Goal: Task Accomplishment & Management: Use online tool/utility

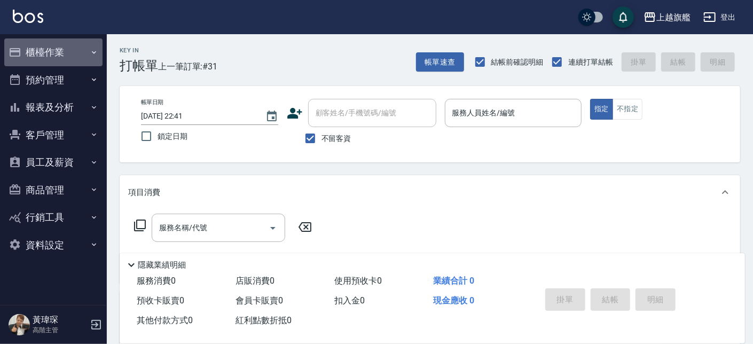
click at [56, 56] on button "櫃檯作業" at bounding box center [53, 52] width 98 height 28
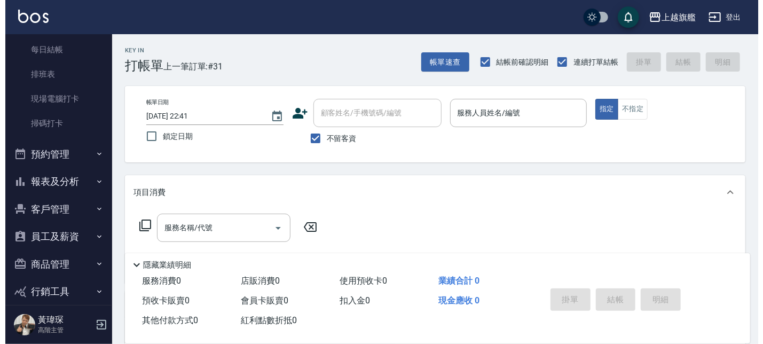
scroll to position [257, 0]
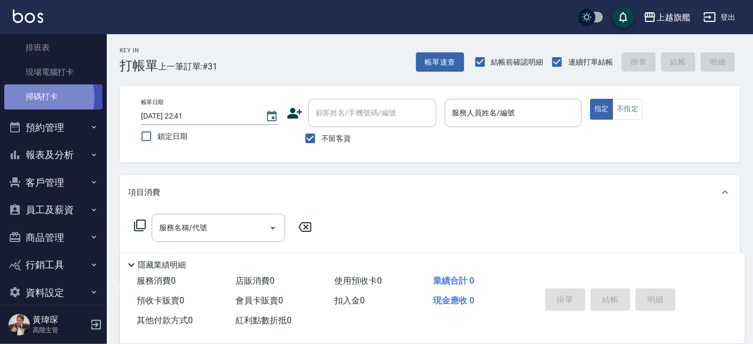
click at [34, 97] on link "掃碼打卡" at bounding box center [53, 96] width 98 height 25
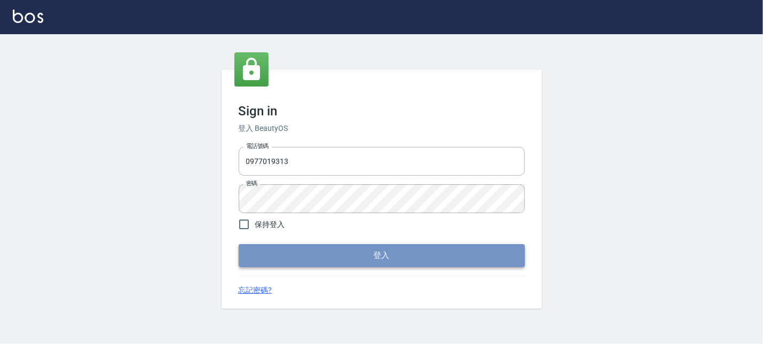
click at [314, 255] on button "登入" at bounding box center [382, 255] width 286 height 22
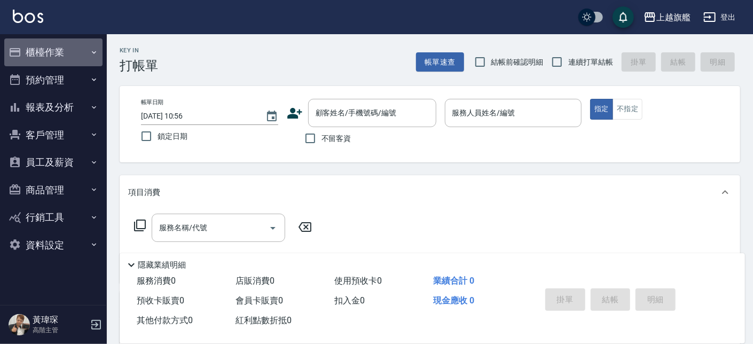
click at [39, 53] on button "櫃檯作業" at bounding box center [53, 52] width 98 height 28
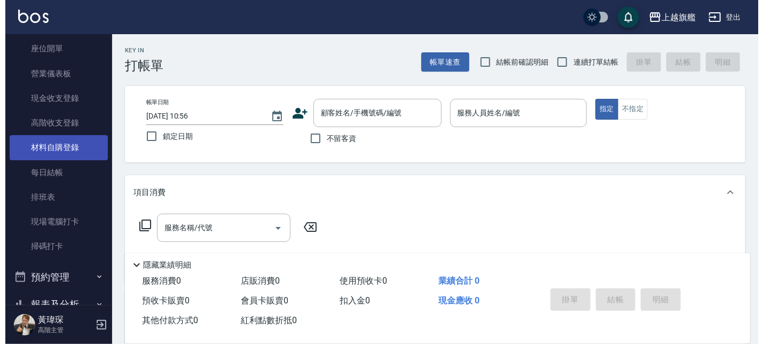
scroll to position [129, 0]
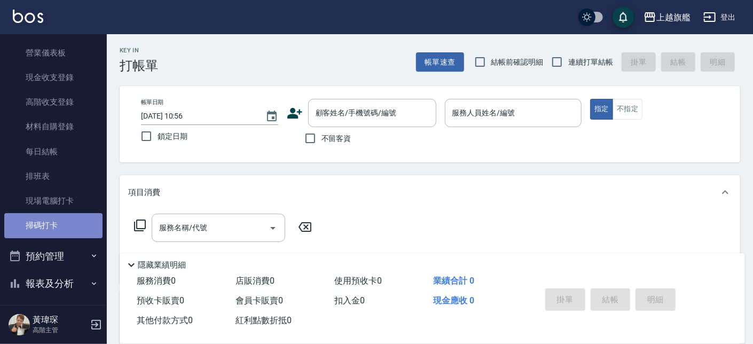
click at [56, 220] on link "掃碼打卡" at bounding box center [53, 225] width 98 height 25
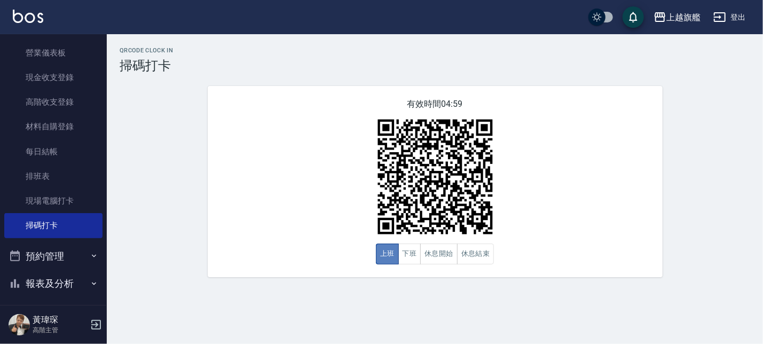
click at [387, 256] on button "上班" at bounding box center [387, 253] width 23 height 21
